Goal: Find specific page/section: Find specific page/section

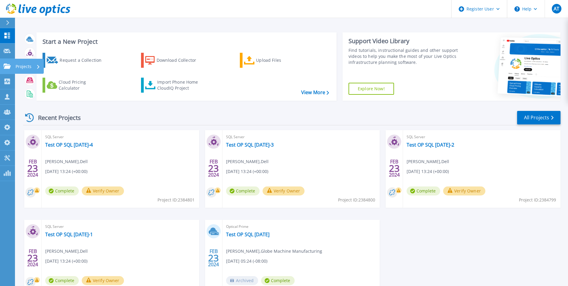
click at [10, 66] on icon at bounding box center [7, 65] width 7 height 5
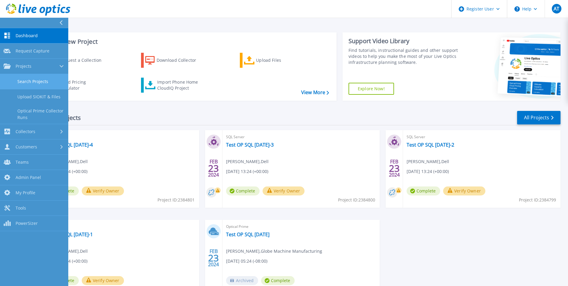
click at [26, 82] on link "Search Projects" at bounding box center [34, 81] width 68 height 15
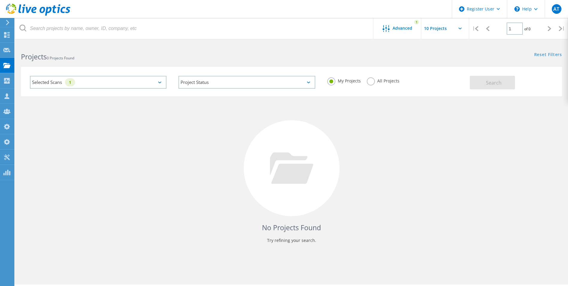
click at [135, 83] on div "Selected Scans 1" at bounding box center [98, 82] width 137 height 13
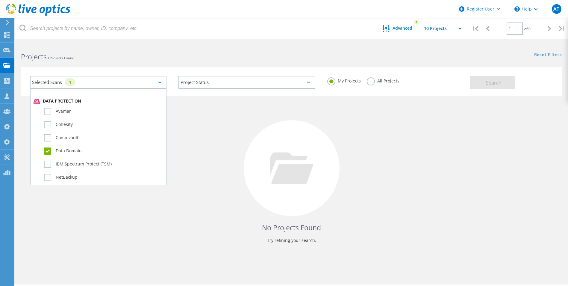
scroll to position [329, 0]
click at [367, 140] on div "No Projects Found Try refining your search." at bounding box center [291, 173] width 541 height 155
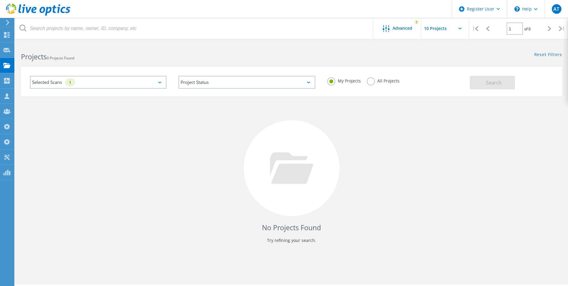
click at [368, 82] on label "All Projects" at bounding box center [383, 80] width 33 height 6
click at [0, 0] on input "All Projects" at bounding box center [0, 0] width 0 height 0
click at [506, 83] on button "Search" at bounding box center [492, 82] width 45 height 13
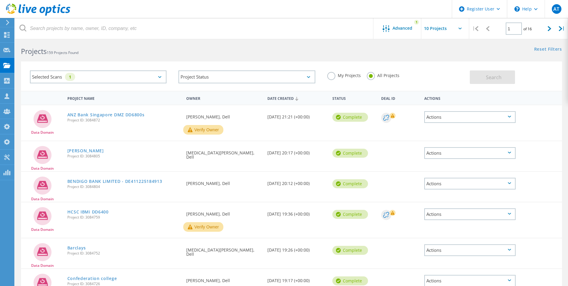
scroll to position [0, 0]
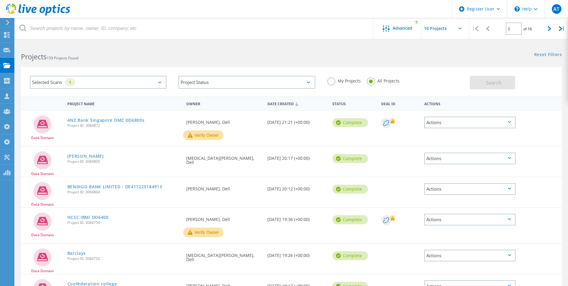
click at [158, 81] on div "Selected Scans 1" at bounding box center [98, 82] width 137 height 13
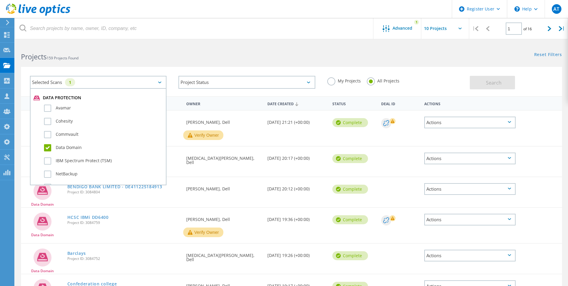
scroll to position [329, 0]
click at [46, 150] on label "Data Domain" at bounding box center [103, 146] width 119 height 7
click at [0, 0] on input "Data Domain" at bounding box center [0, 0] width 0 height 0
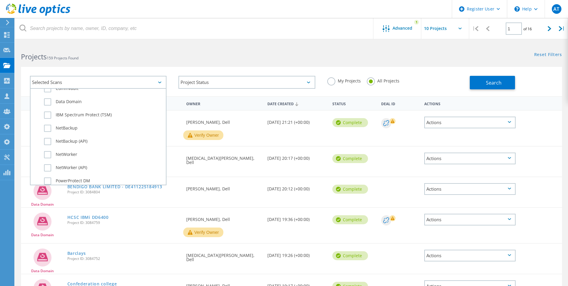
scroll to position [361, 0]
click at [47, 113] on label "Data Domain" at bounding box center [103, 115] width 119 height 7
click at [0, 0] on input "Data Domain" at bounding box center [0, 0] width 0 height 0
click at [205, 58] on h2 "Projects 159 Projects Found" at bounding box center [153, 57] width 264 height 10
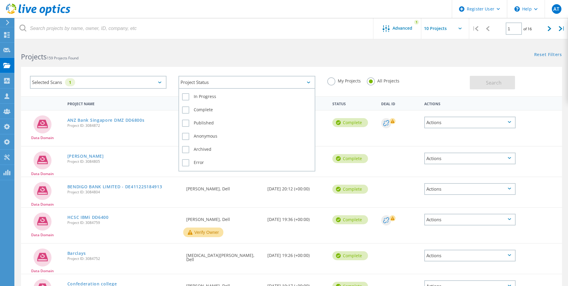
click at [196, 81] on div "Project Status" at bounding box center [246, 82] width 137 height 13
click at [185, 163] on label "Error" at bounding box center [246, 162] width 129 height 7
click at [0, 0] on input "Error" at bounding box center [0, 0] width 0 height 0
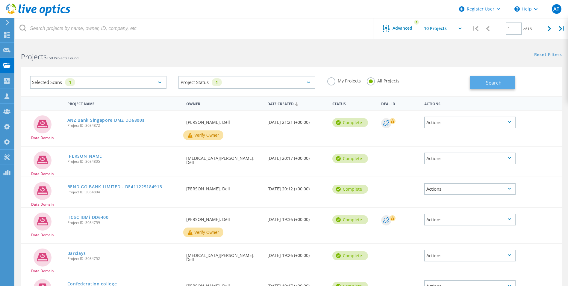
click at [491, 85] on span "Search" at bounding box center [494, 82] width 16 height 7
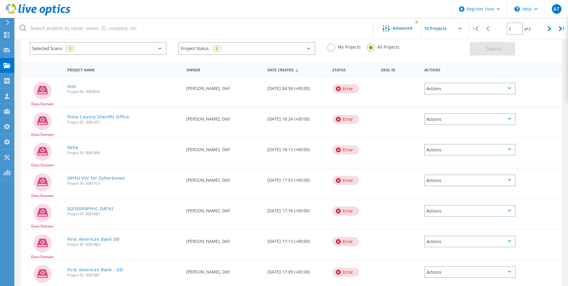
scroll to position [4, 0]
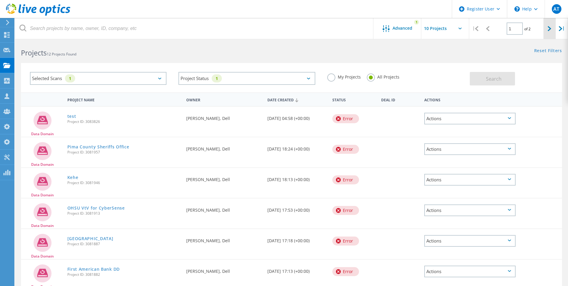
click at [546, 26] on div at bounding box center [549, 28] width 12 height 21
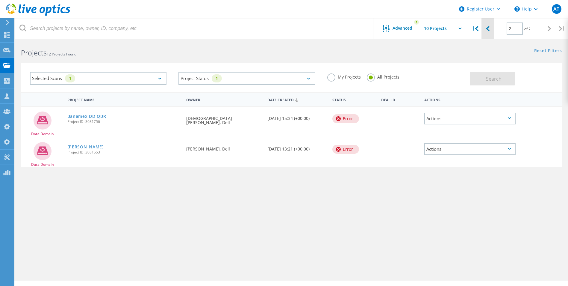
click at [486, 28] on icon at bounding box center [488, 28] width 4 height 5
type input "1"
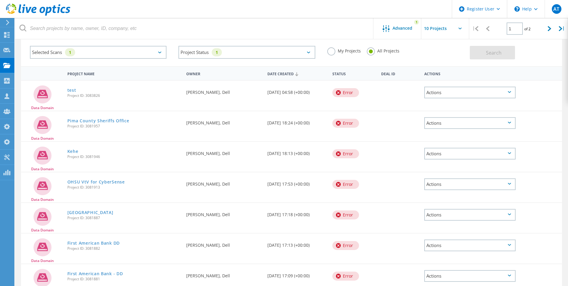
scroll to position [0, 0]
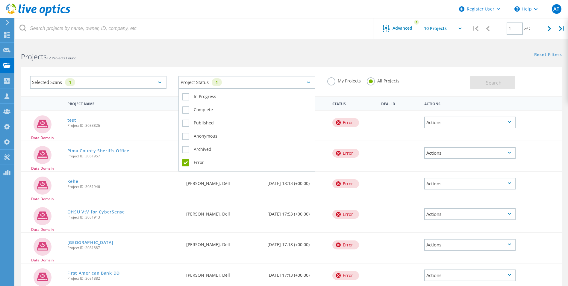
click at [309, 83] on icon at bounding box center [308, 82] width 3 height 2
click at [241, 62] on div "Selected Scans 1 Project Status 1 In Progress Complete Published Anonymous Arch…" at bounding box center [291, 77] width 553 height 37
click at [308, 81] on div "Project Status 1" at bounding box center [246, 82] width 137 height 13
click at [185, 111] on label "Complete" at bounding box center [246, 109] width 129 height 7
click at [0, 0] on input "Complete" at bounding box center [0, 0] width 0 height 0
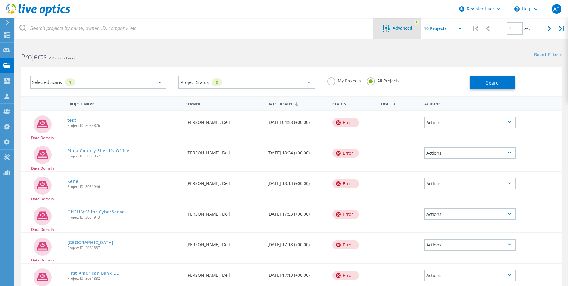
click at [402, 28] on span "Advanced" at bounding box center [403, 28] width 20 height 4
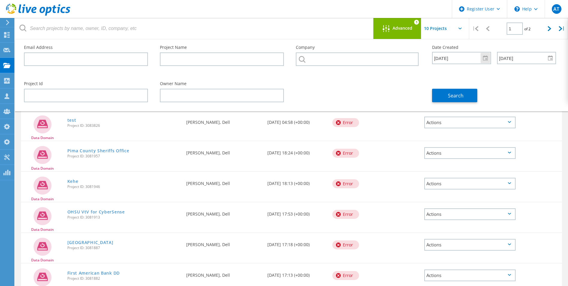
click at [487, 58] on div at bounding box center [486, 58] width 10 height 10
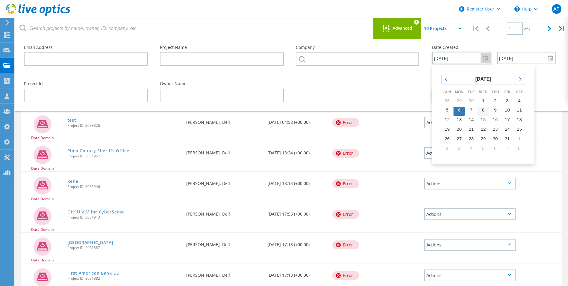
click at [483, 108] on span "8" at bounding box center [483, 109] width 2 height 5
type input "10/8/2025"
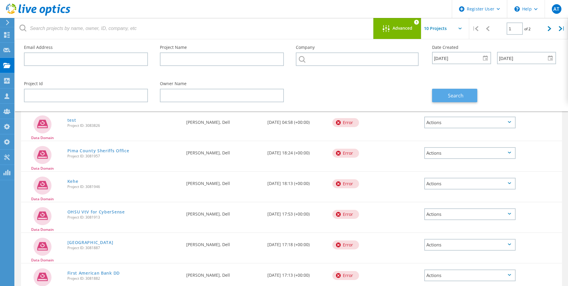
click at [454, 99] on button "Search" at bounding box center [454, 95] width 45 height 13
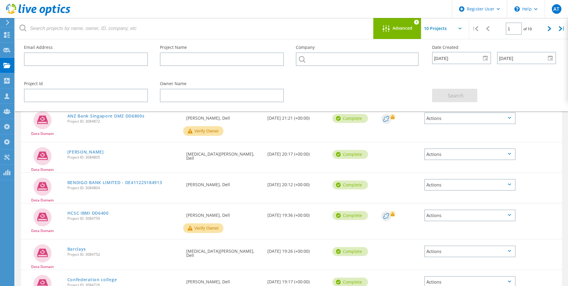
scroll to position [1, 0]
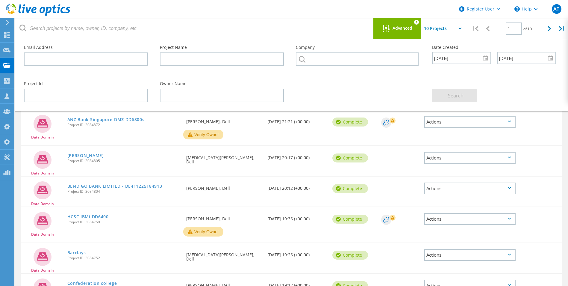
click at [400, 29] on span "Advanced" at bounding box center [403, 28] width 20 height 4
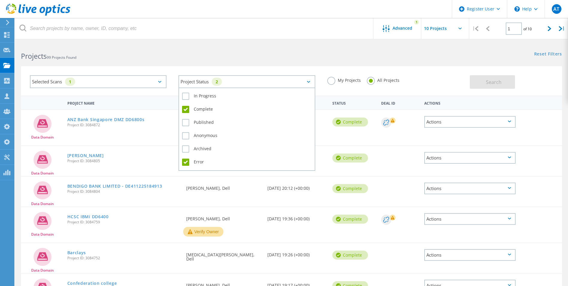
click at [310, 83] on div "Project Status 2" at bounding box center [246, 81] width 137 height 13
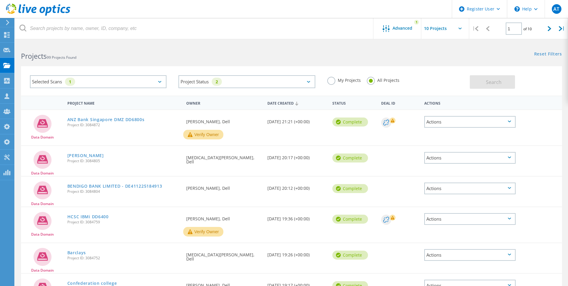
click at [337, 90] on div "My Projects All Projects" at bounding box center [395, 80] width 149 height 22
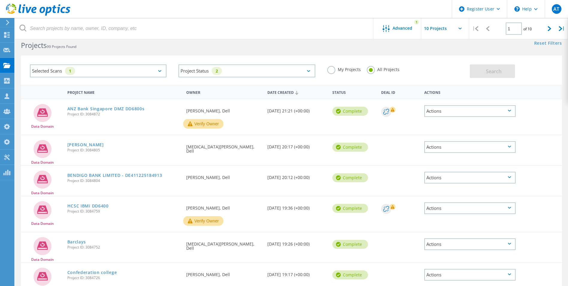
scroll to position [0, 0]
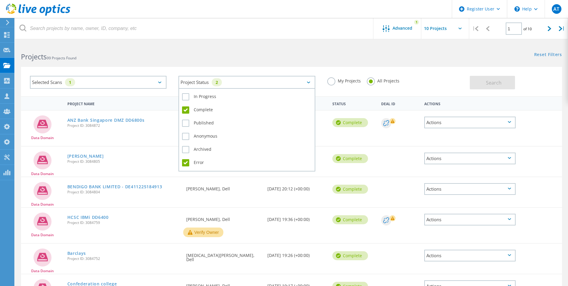
click at [263, 79] on div "Project Status 2" at bounding box center [246, 82] width 137 height 13
click at [185, 112] on label "Complete" at bounding box center [246, 109] width 129 height 7
click at [0, 0] on input "Complete" at bounding box center [0, 0] width 0 height 0
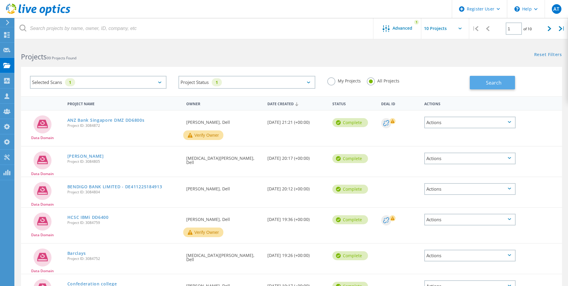
click at [491, 85] on span "Search" at bounding box center [494, 82] width 16 height 7
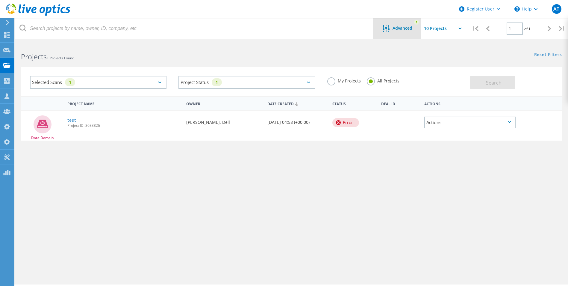
click at [410, 33] on div "Advanced 1" at bounding box center [397, 28] width 48 height 21
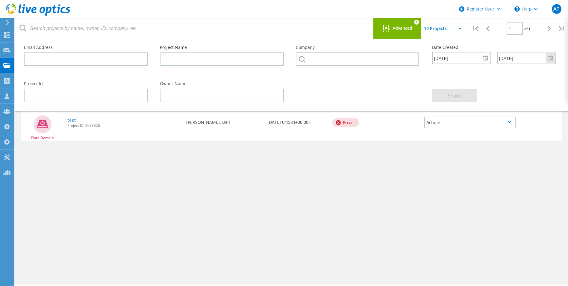
click at [548, 60] on div at bounding box center [551, 58] width 10 height 10
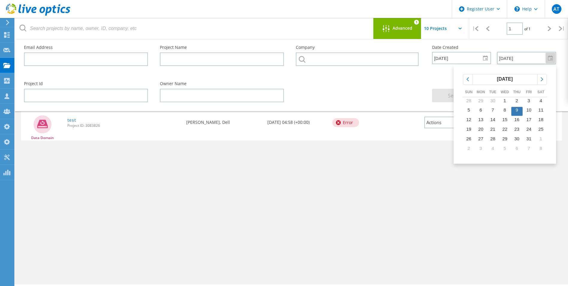
click at [374, 161] on div "Project Name Owner Date Created Status Deal Id Actions Data Domain test Project…" at bounding box center [291, 174] width 541 height 156
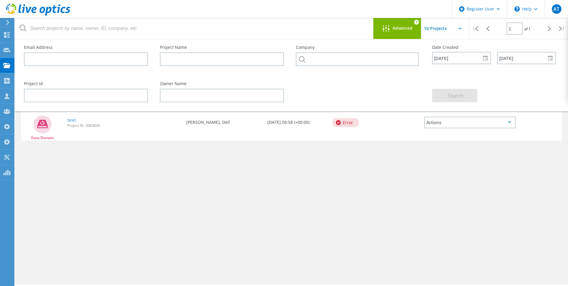
click at [395, 33] on div "Advanced 1" at bounding box center [397, 28] width 48 height 21
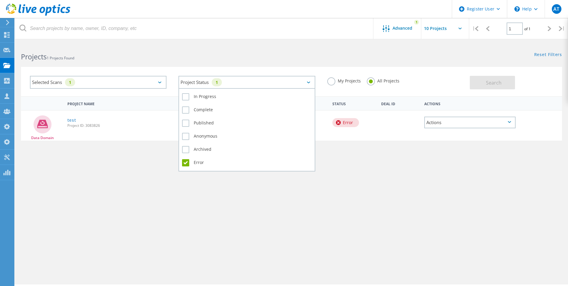
click at [312, 86] on div "Project Status 1" at bounding box center [246, 82] width 137 height 13
click at [185, 111] on label "Complete" at bounding box center [246, 109] width 129 height 7
click at [0, 0] on input "Complete" at bounding box center [0, 0] width 0 height 0
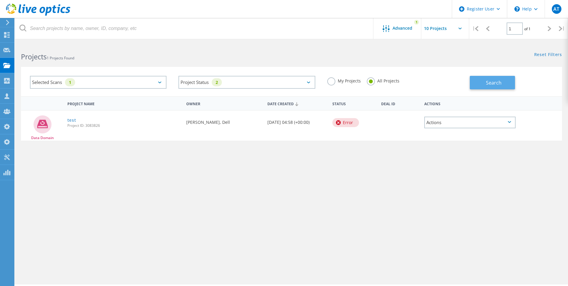
click at [489, 84] on span "Search" at bounding box center [494, 82] width 16 height 7
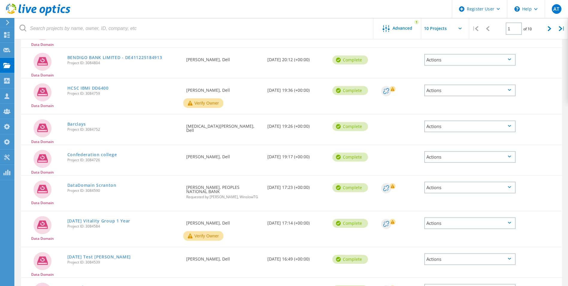
scroll to position [120, 0]
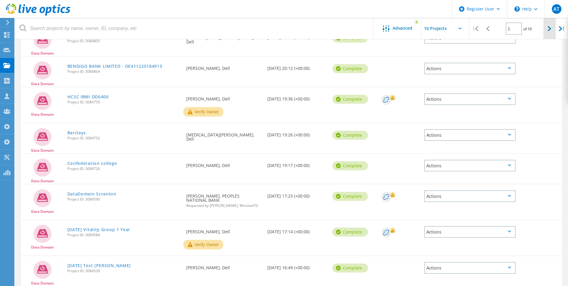
click at [549, 31] on icon at bounding box center [550, 28] width 4 height 5
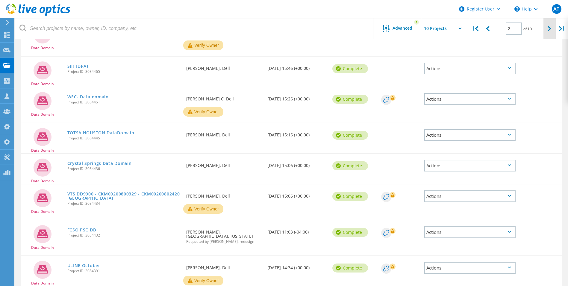
click at [549, 31] on icon at bounding box center [550, 28] width 4 height 5
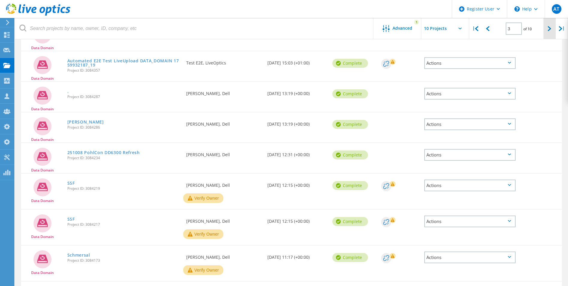
click at [549, 31] on icon at bounding box center [550, 28] width 4 height 5
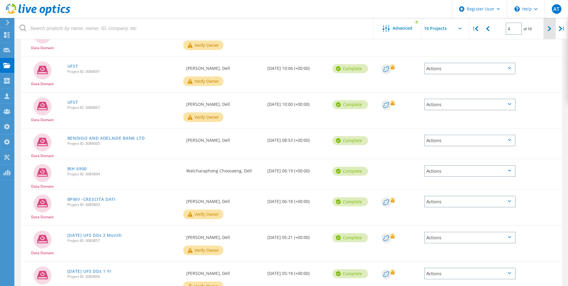
click at [549, 31] on icon at bounding box center [550, 28] width 4 height 5
type input "5"
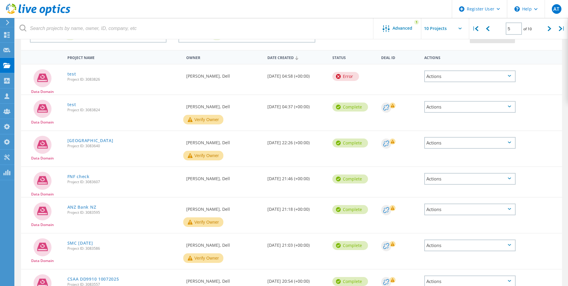
scroll to position [0, 0]
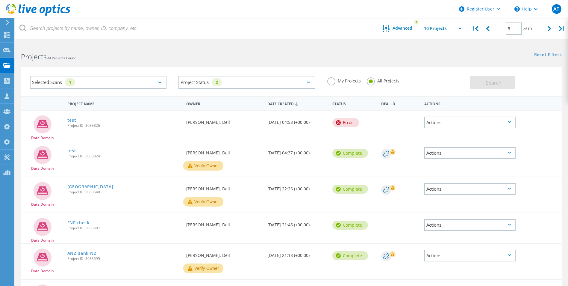
click at [73, 120] on link "test" at bounding box center [71, 120] width 9 height 4
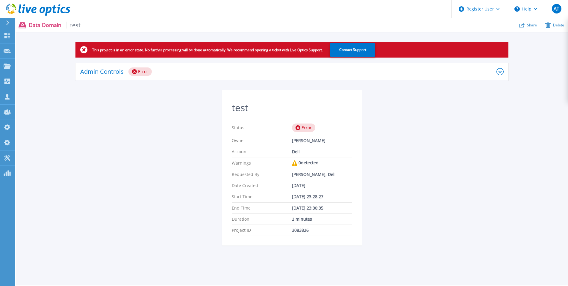
click at [502, 74] on icon at bounding box center [499, 71] width 7 height 7
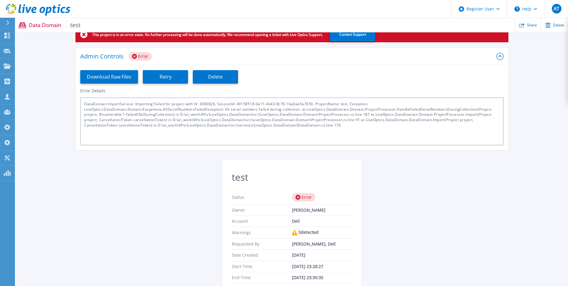
scroll to position [30, 0]
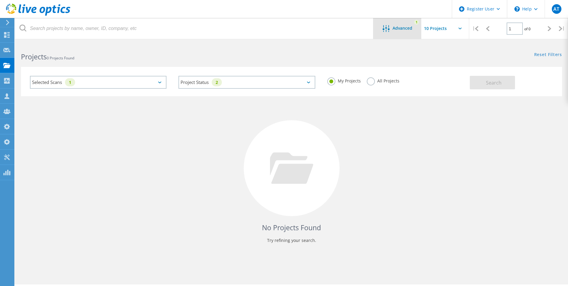
click at [391, 26] on div at bounding box center [388, 28] width 10 height 7
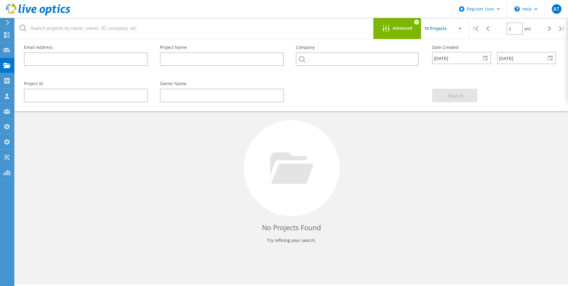
click at [372, 141] on div "No Projects Found Try refining your search." at bounding box center [291, 173] width 541 height 155
click at [402, 26] on span "Advanced" at bounding box center [403, 28] width 20 height 4
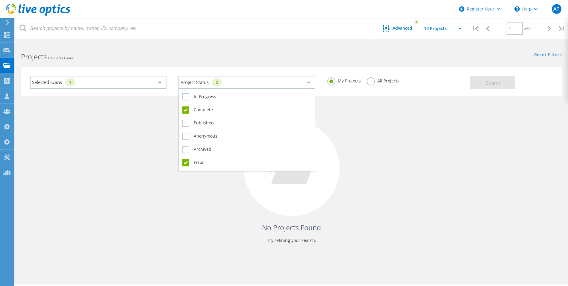
click at [308, 83] on icon at bounding box center [308, 82] width 3 height 2
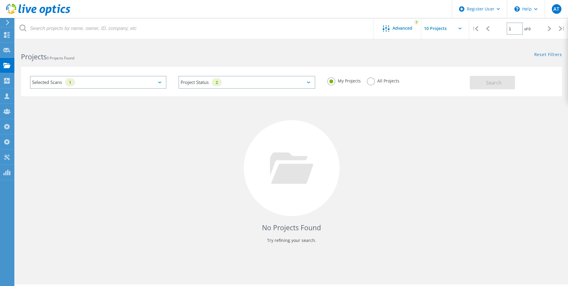
click at [382, 155] on div "No Projects Found Try refining your search." at bounding box center [291, 173] width 541 height 155
click at [372, 82] on label "All Projects" at bounding box center [383, 80] width 33 height 6
click at [0, 0] on input "All Projects" at bounding box center [0, 0] width 0 height 0
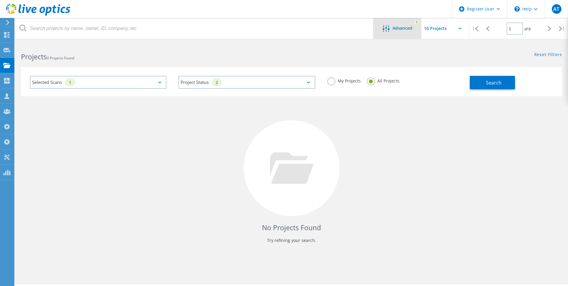
click at [412, 33] on div "Advanced 1" at bounding box center [397, 28] width 48 height 21
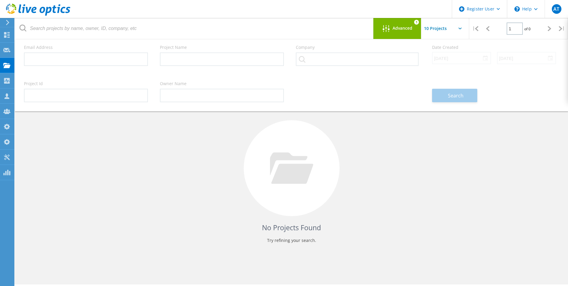
click at [367, 198] on div "No Projects Found Try refining your search." at bounding box center [291, 173] width 541 height 155
click at [453, 93] on span "Search" at bounding box center [456, 95] width 16 height 7
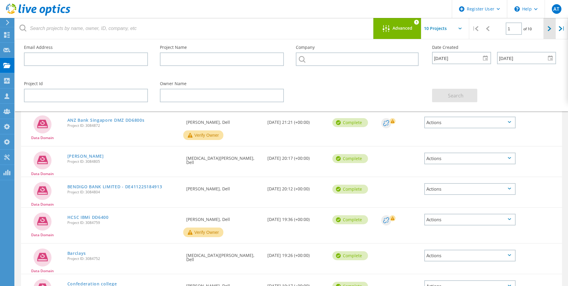
click at [545, 30] on div at bounding box center [549, 28] width 12 height 21
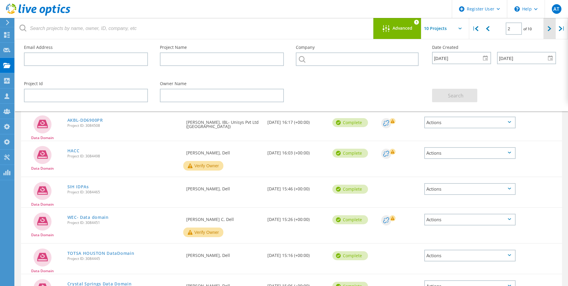
click at [545, 30] on div at bounding box center [549, 28] width 12 height 21
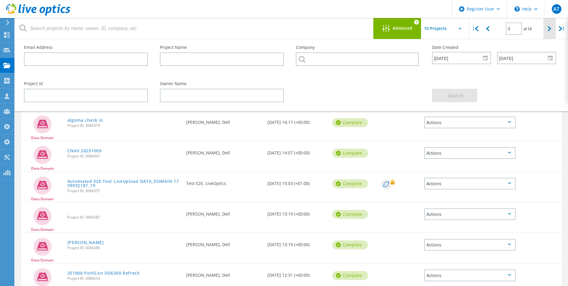
click at [545, 30] on div at bounding box center [549, 28] width 12 height 21
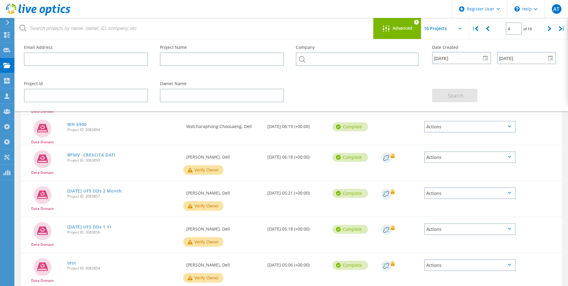
scroll to position [161, 0]
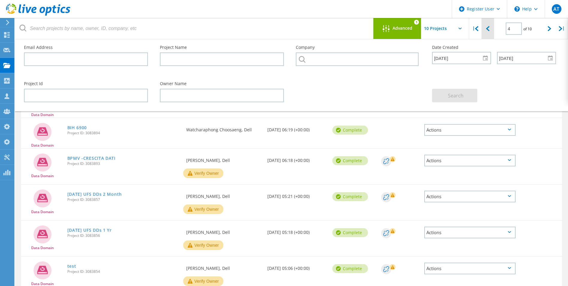
click at [490, 30] on div at bounding box center [487, 28] width 12 height 21
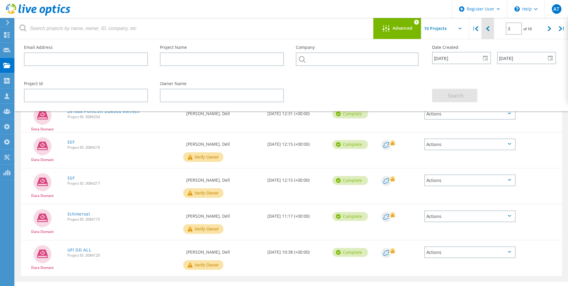
click at [490, 30] on div at bounding box center [487, 28] width 12 height 21
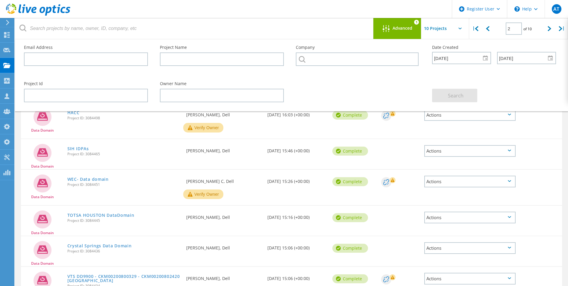
scroll to position [36, 0]
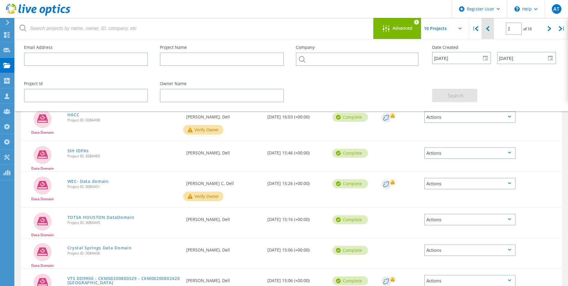
click at [486, 28] on icon at bounding box center [488, 28] width 4 height 5
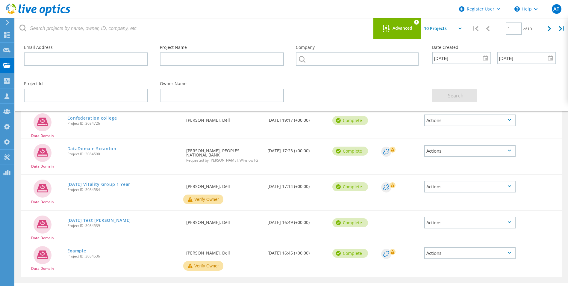
scroll to position [180, 0]
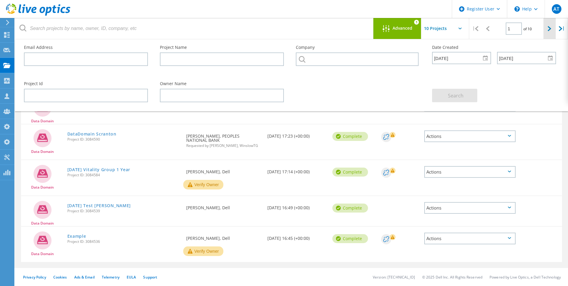
click at [547, 27] on div at bounding box center [549, 28] width 12 height 21
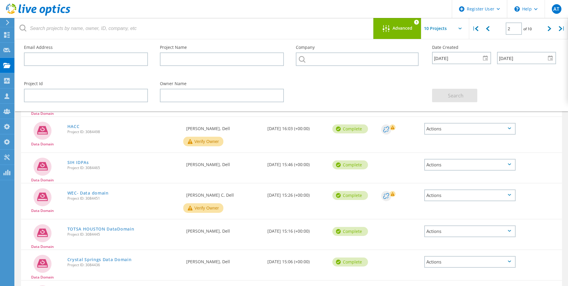
scroll to position [36, 0]
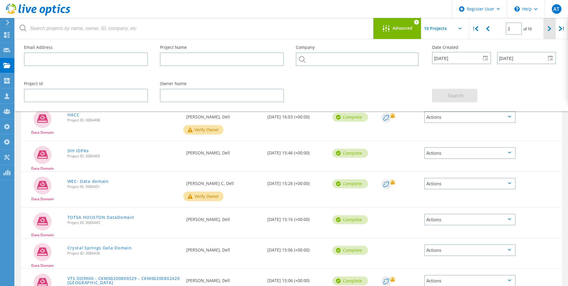
click at [547, 31] on div at bounding box center [549, 28] width 12 height 21
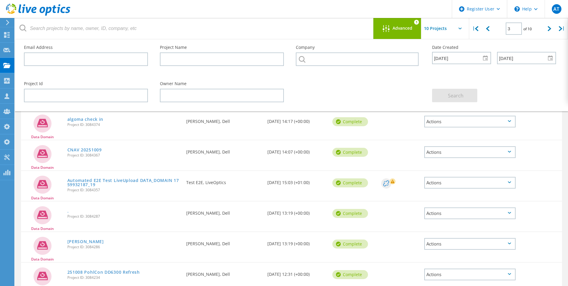
scroll to position [0, 0]
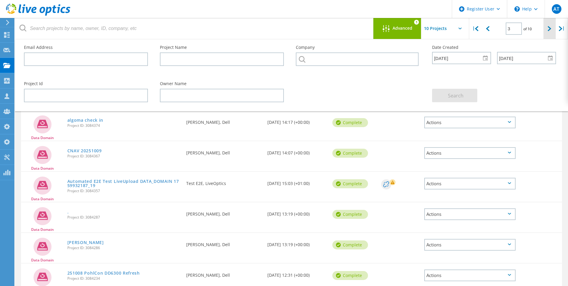
click at [548, 31] on icon at bounding box center [550, 28] width 4 height 5
type input "4"
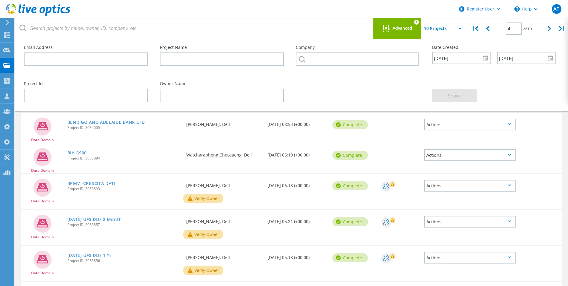
scroll to position [191, 0]
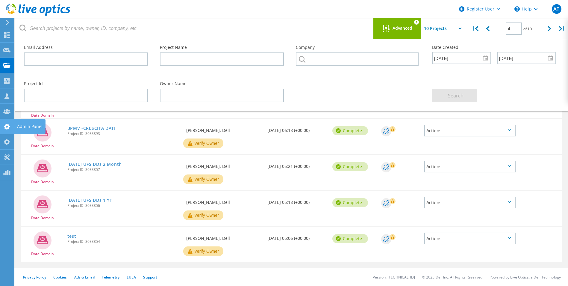
click at [555, 11] on span "AT" at bounding box center [556, 9] width 6 height 5
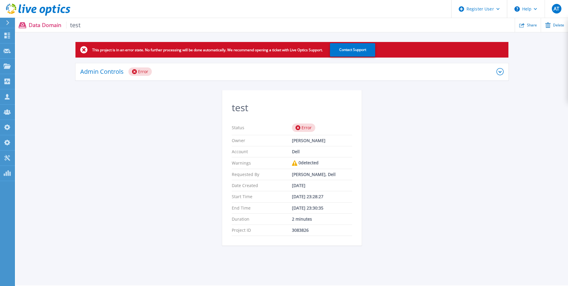
click at [500, 73] on icon at bounding box center [499, 71] width 7 height 7
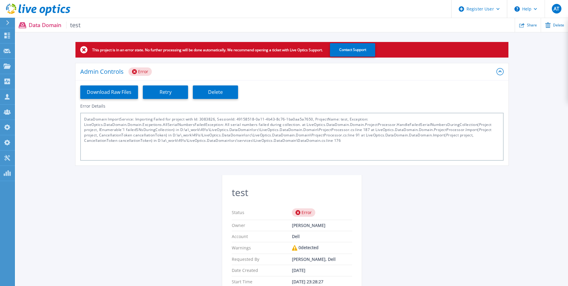
click at [354, 142] on div "DataDomain ImportService: Importing Failed for project with Id: 3083826, Sessio…" at bounding box center [291, 137] width 423 height 48
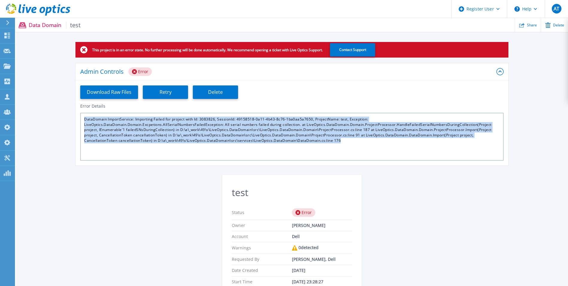
drag, startPoint x: 354, startPoint y: 142, endPoint x: 78, endPoint y: 115, distance: 277.1
click at [78, 115] on div "Error Details DataDomain ImportService: Importing Failed for project with Id: 3…" at bounding box center [291, 132] width 433 height 57
click at [458, 219] on div "This project is in an error state. No further processing will be done automatic…" at bounding box center [292, 189] width 552 height 295
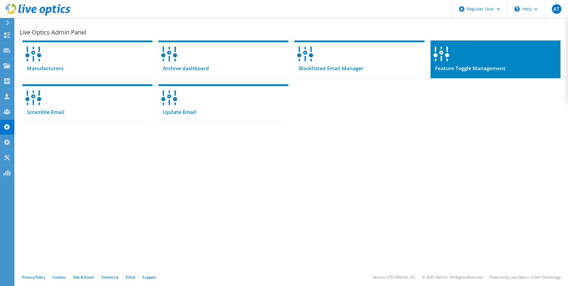
click at [486, 64] on div "Feature Toggle Management" at bounding box center [496, 70] width 130 height 15
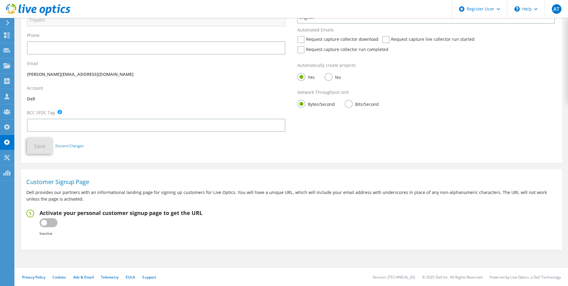
scroll to position [65, 0]
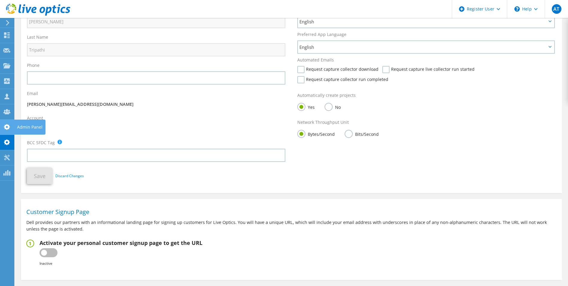
click at [8, 127] on use at bounding box center [7, 127] width 6 height 6
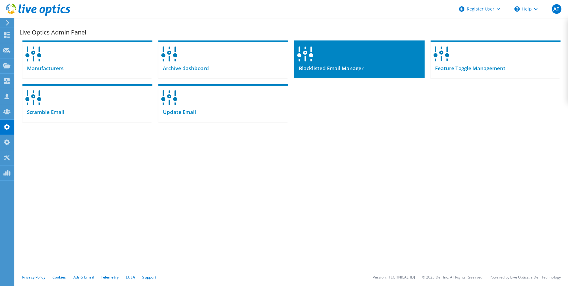
click at [358, 63] on div at bounding box center [359, 51] width 130 height 23
